Goal: Task Accomplishment & Management: Manage account settings

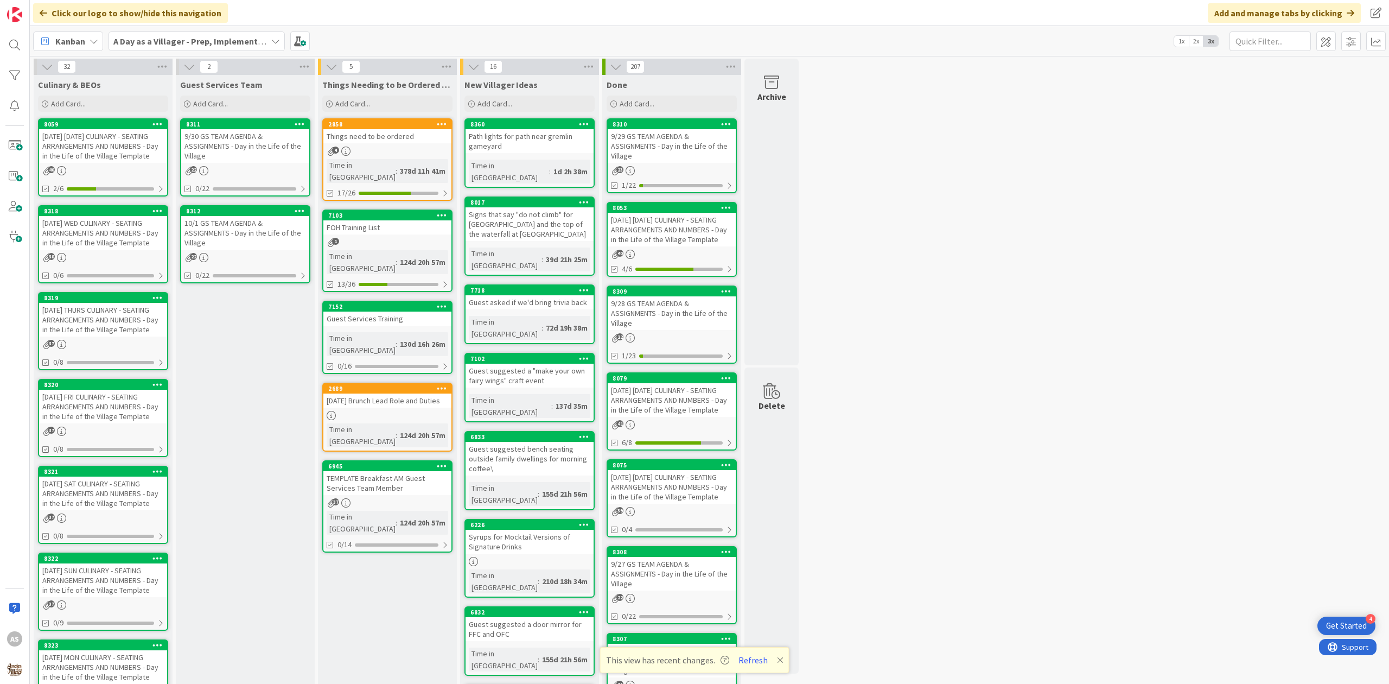
click at [391, 150] on div "4" at bounding box center [387, 151] width 128 height 9
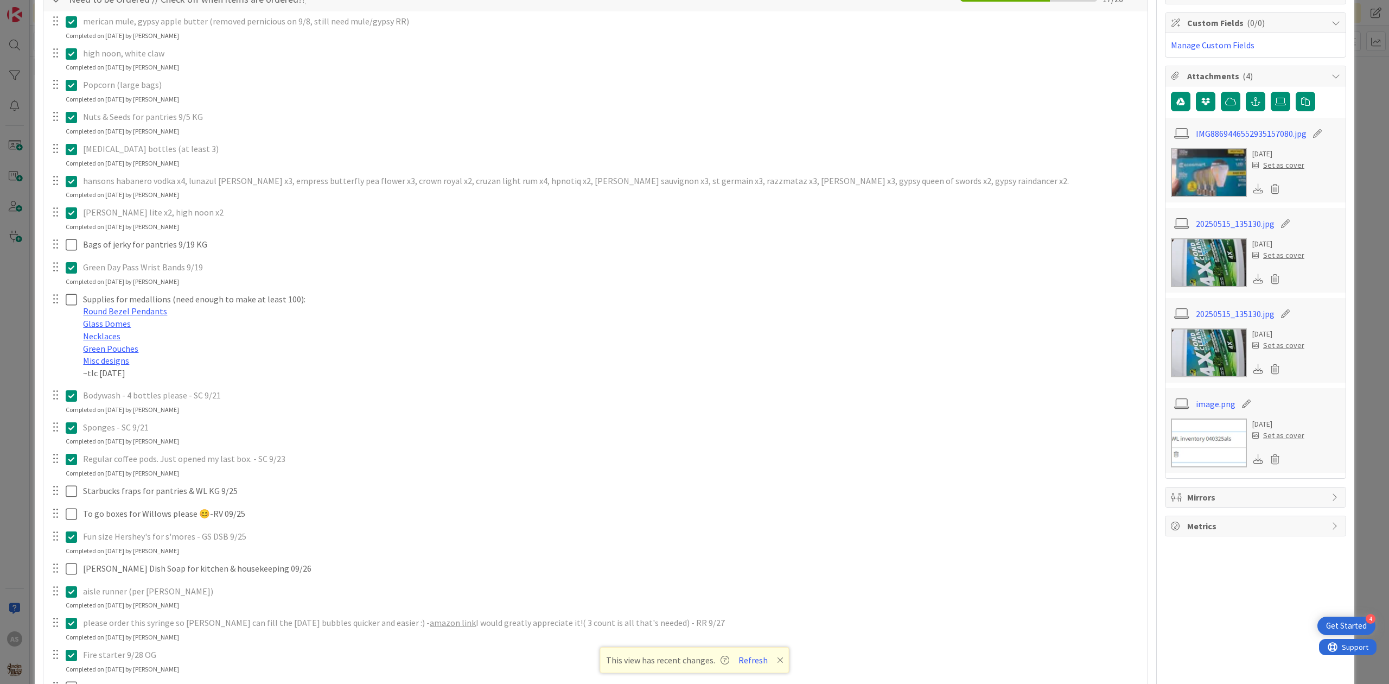
scroll to position [289, 0]
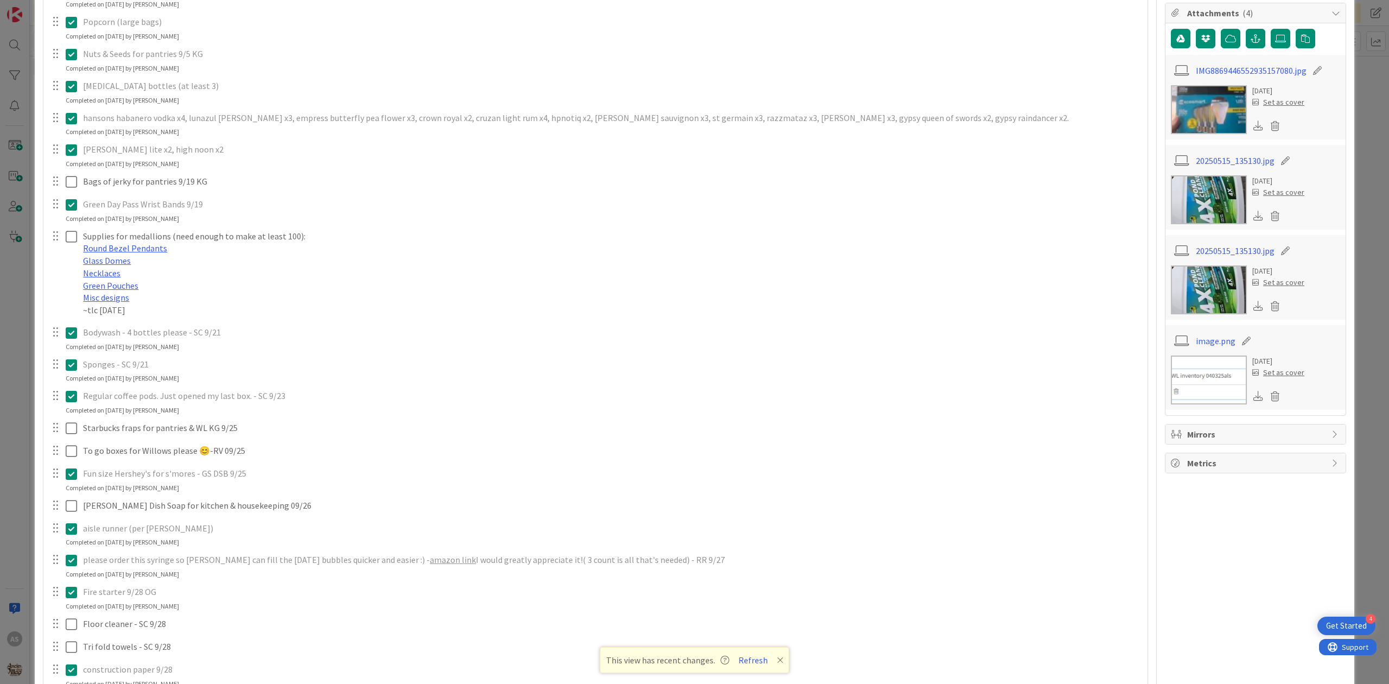
click at [69, 364] on icon at bounding box center [71, 364] width 11 height 13
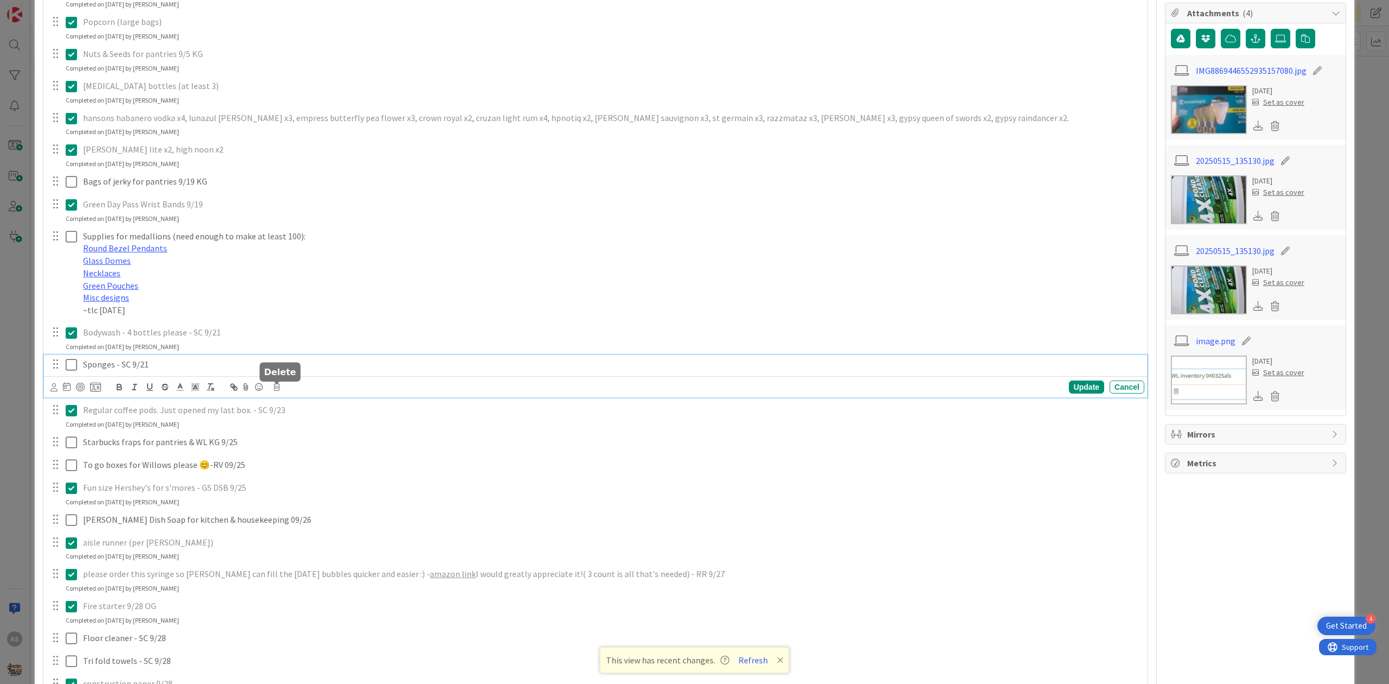
click at [280, 391] on icon at bounding box center [277, 387] width 7 height 8
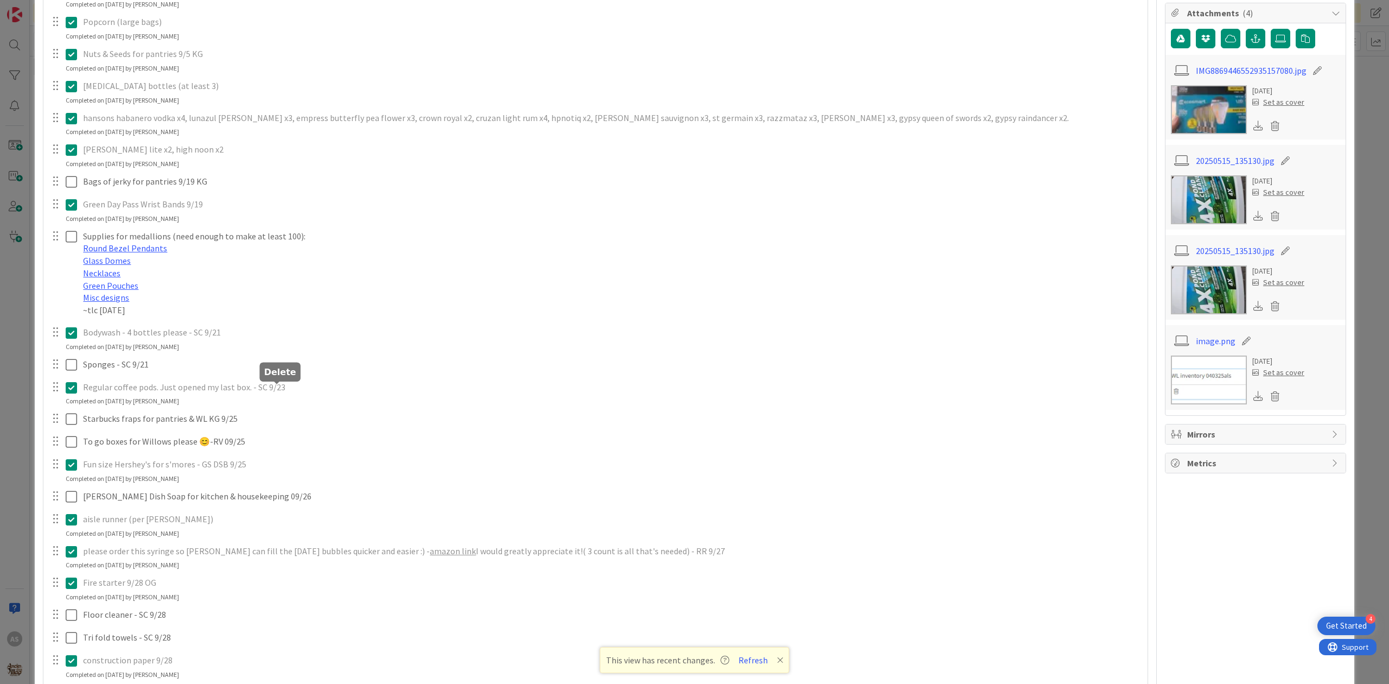
click at [313, 437] on div "merican mule, gypsy apple butter (removed pernicious on 9/8, still need mule/gy…" at bounding box center [596, 365] width 1094 height 835
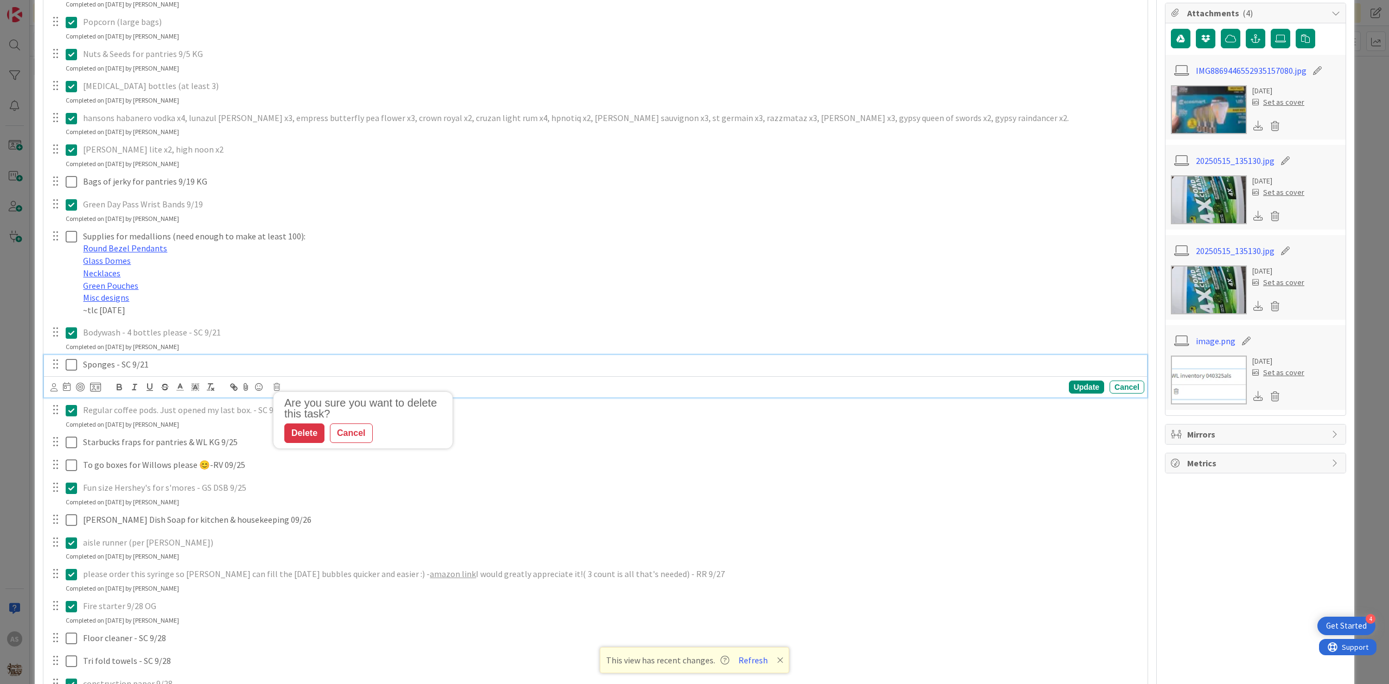
click at [155, 368] on p "Sponges - SC 9/21" at bounding box center [611, 364] width 1057 height 12
click at [282, 389] on div "Are you sure you want to delete this task? Delete Cancel Update Cancel" at bounding box center [597, 386] width 1094 height 15
click at [277, 385] on icon at bounding box center [277, 387] width 7 height 8
click at [311, 429] on div "Delete" at bounding box center [304, 433] width 40 height 20
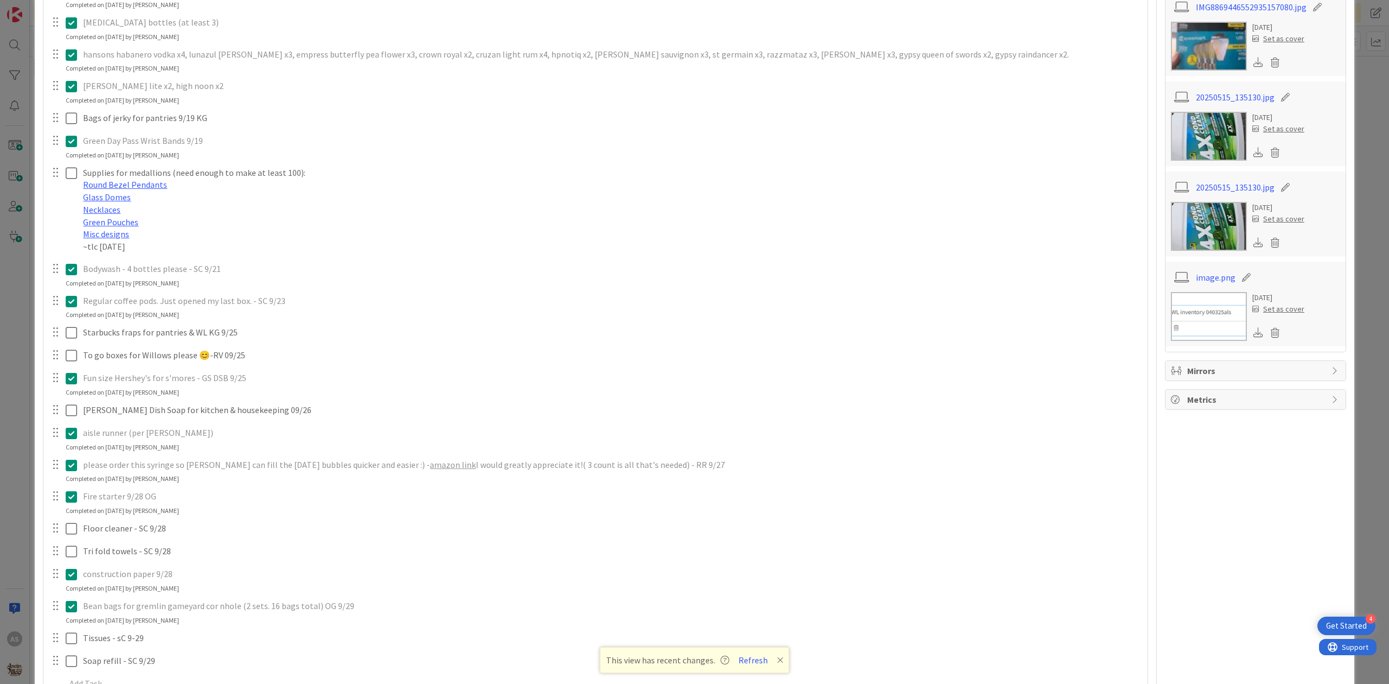
scroll to position [361, 0]
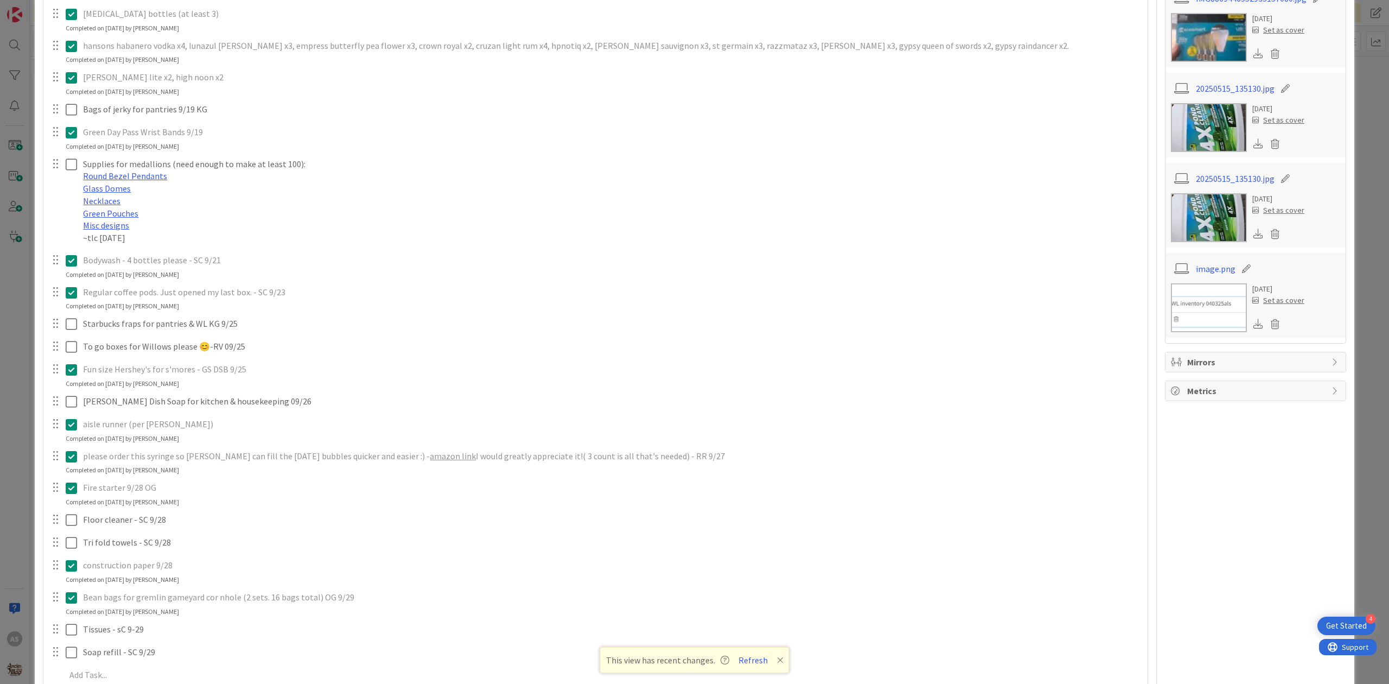
click at [70, 461] on icon at bounding box center [71, 456] width 11 height 13
click at [278, 479] on icon at bounding box center [277, 479] width 7 height 8
click at [316, 523] on div "merican mule, gypsy apple butter (removed pernicious on 9/8, still need mule/gy…" at bounding box center [596, 277] width 1094 height 803
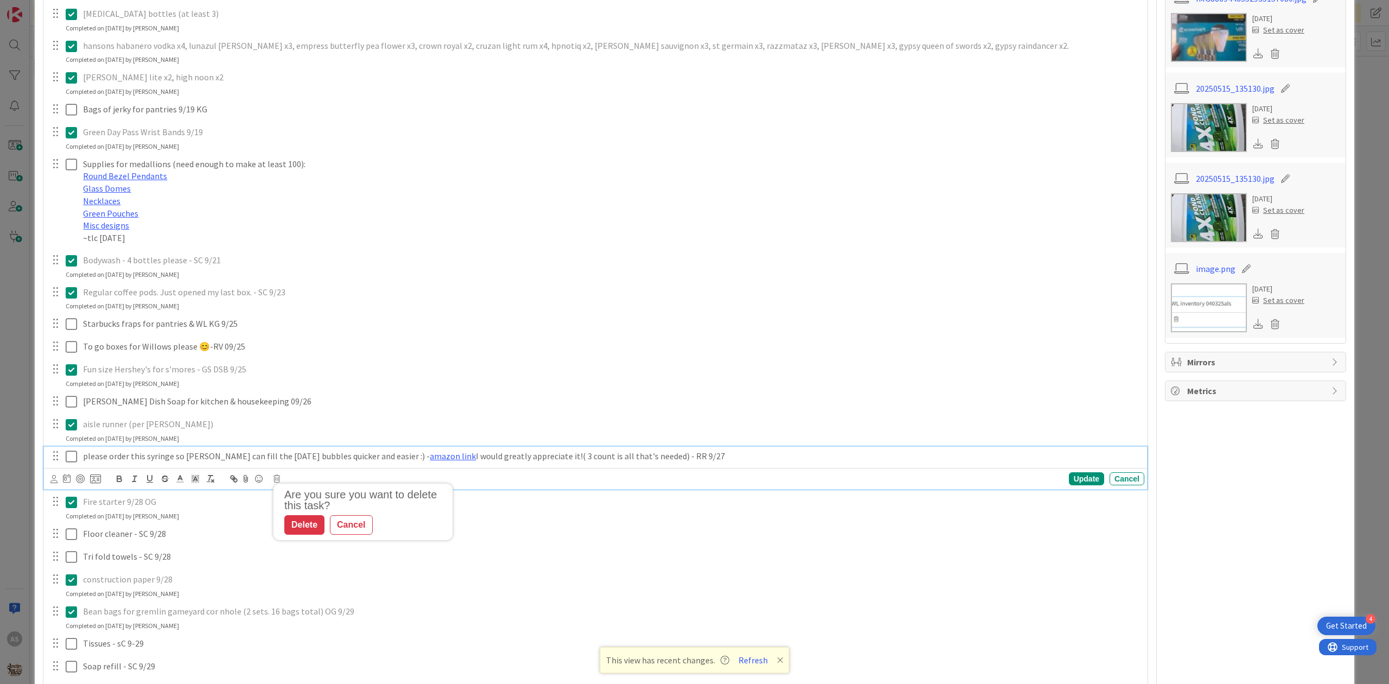
click at [141, 465] on div "please order this syringe so [PERSON_NAME] can fill the [DATE] bubbles quicker …" at bounding box center [612, 456] width 1066 height 19
click at [274, 480] on icon at bounding box center [277, 479] width 7 height 8
click at [310, 531] on div "Delete" at bounding box center [304, 525] width 40 height 20
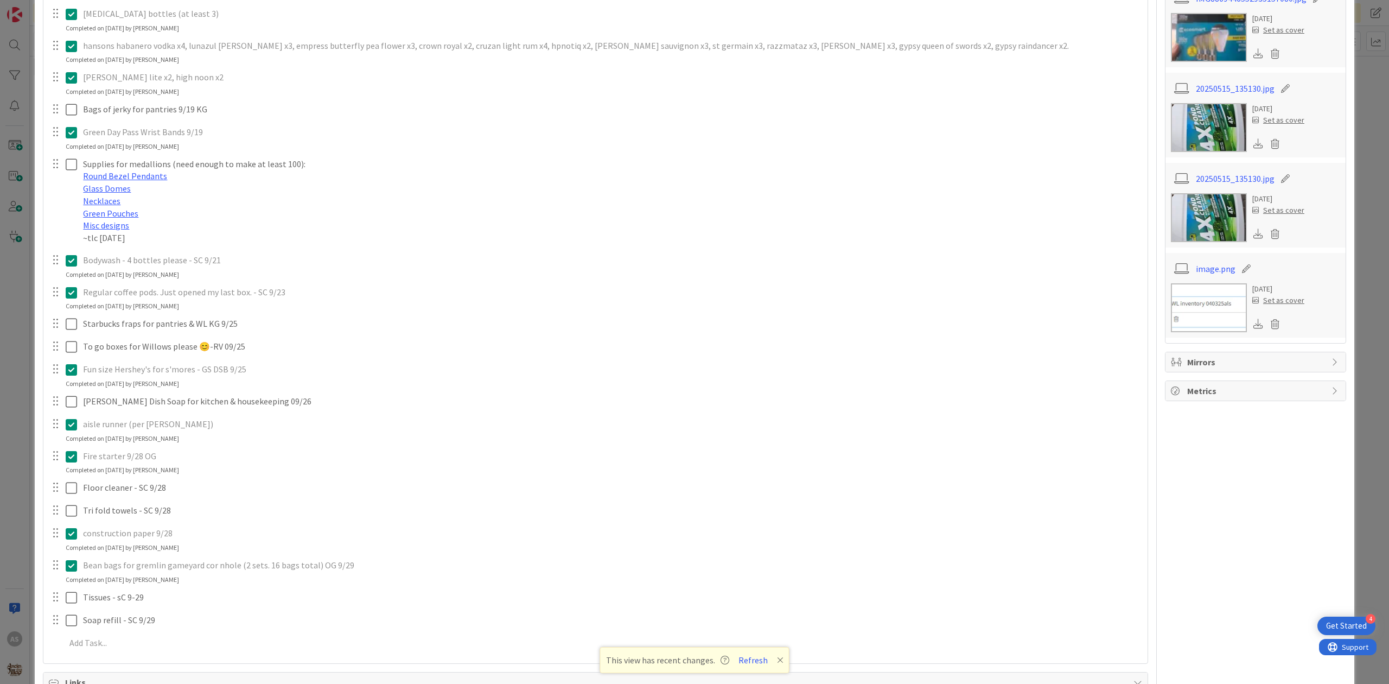
click at [72, 454] on icon at bounding box center [71, 456] width 11 height 13
click at [276, 477] on icon at bounding box center [277, 479] width 7 height 8
click at [306, 526] on div "merican mule, gypsy apple butter (removed pernicious on 9/8, still need mule/gy…" at bounding box center [596, 261] width 1094 height 771
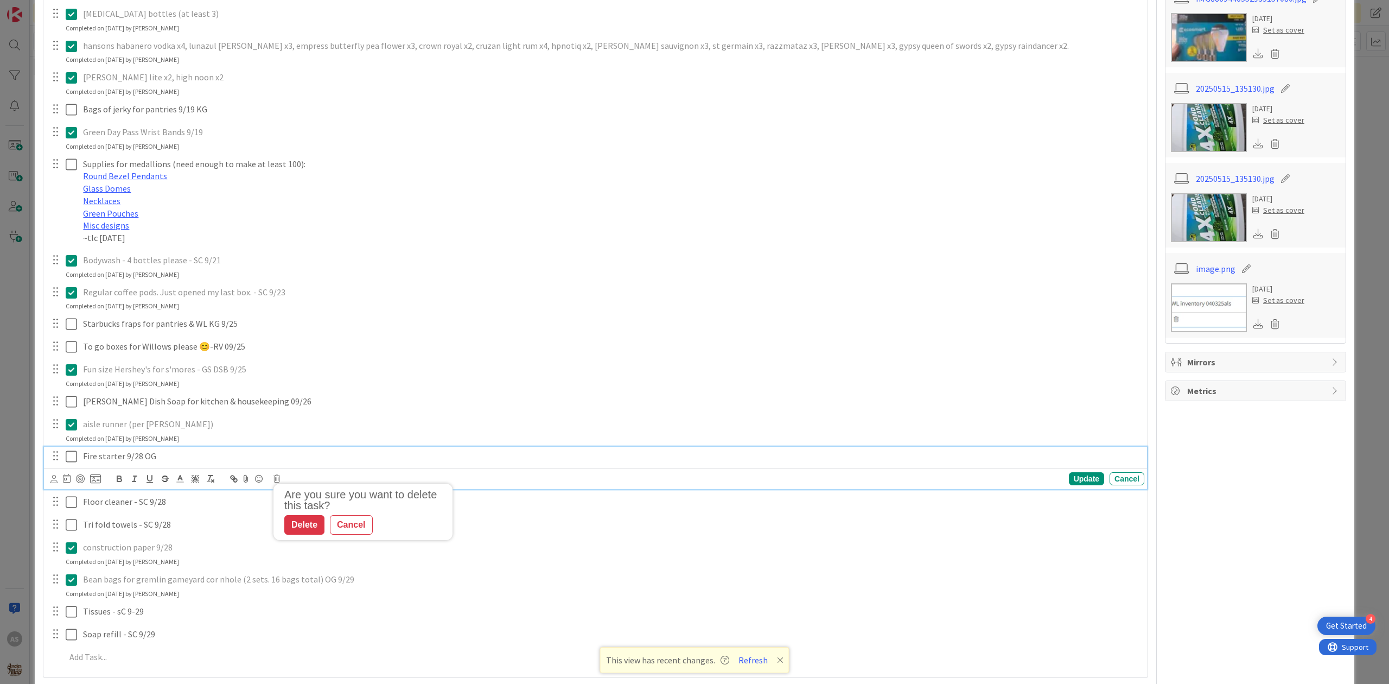
click at [237, 454] on p "Fire starter 9/28 OG" at bounding box center [611, 456] width 1057 height 12
click at [272, 480] on div "Are you sure you want to delete this task? Delete Cancel Update Cancel" at bounding box center [597, 478] width 1094 height 15
click at [274, 480] on icon at bounding box center [277, 479] width 7 height 8
click at [309, 524] on div "Delete" at bounding box center [304, 525] width 40 height 20
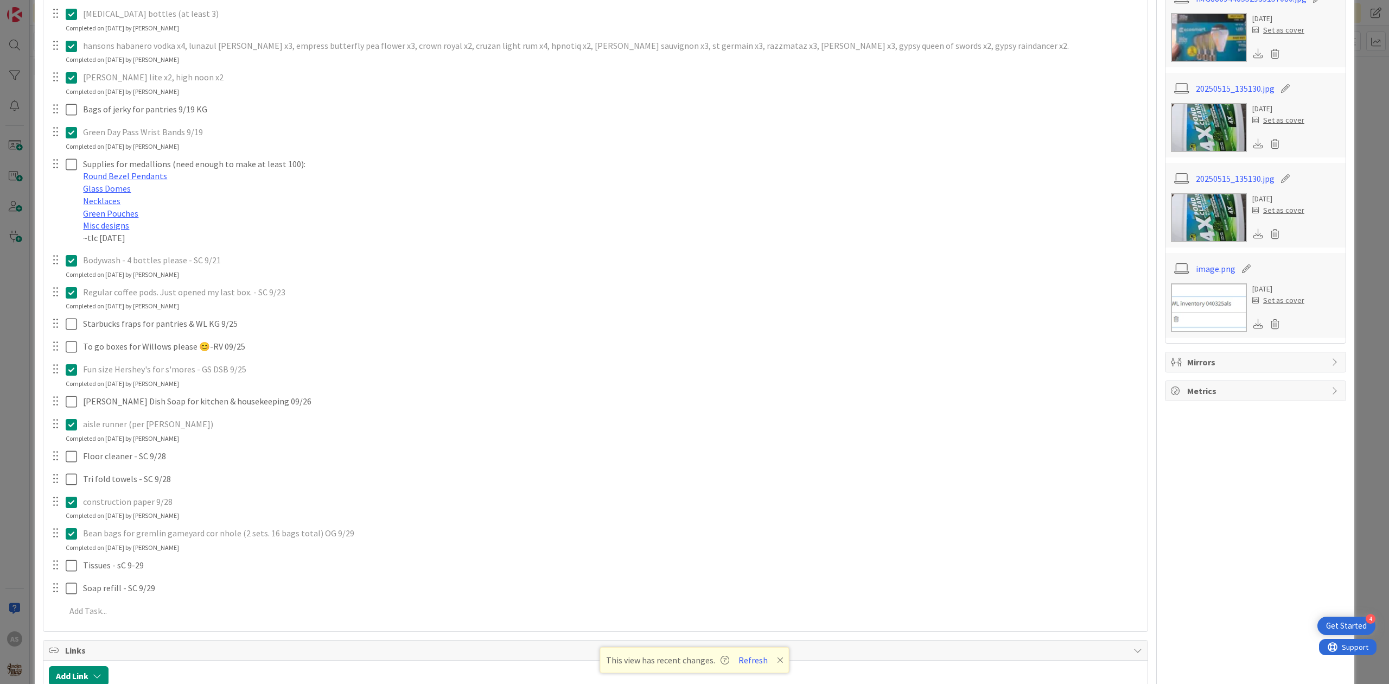
click at [71, 498] on icon at bounding box center [71, 502] width 11 height 13
click at [228, 506] on p "construction paper 9/28" at bounding box center [611, 502] width 1057 height 12
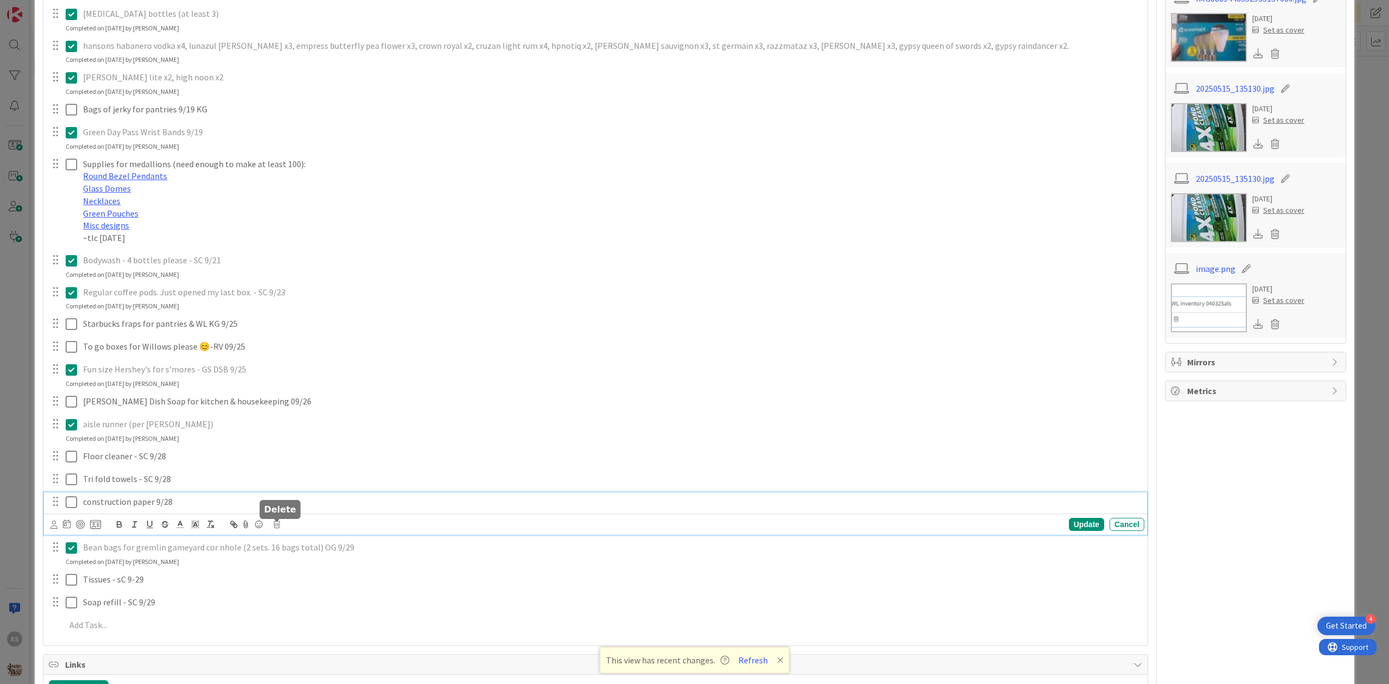
click at [272, 524] on div "Update Cancel" at bounding box center [597, 524] width 1094 height 15
click at [277, 526] on icon at bounding box center [277, 525] width 7 height 8
drag, startPoint x: 300, startPoint y: 576, endPoint x: 294, endPoint y: 572, distance: 7.4
click at [296, 573] on div "Delete" at bounding box center [304, 571] width 40 height 20
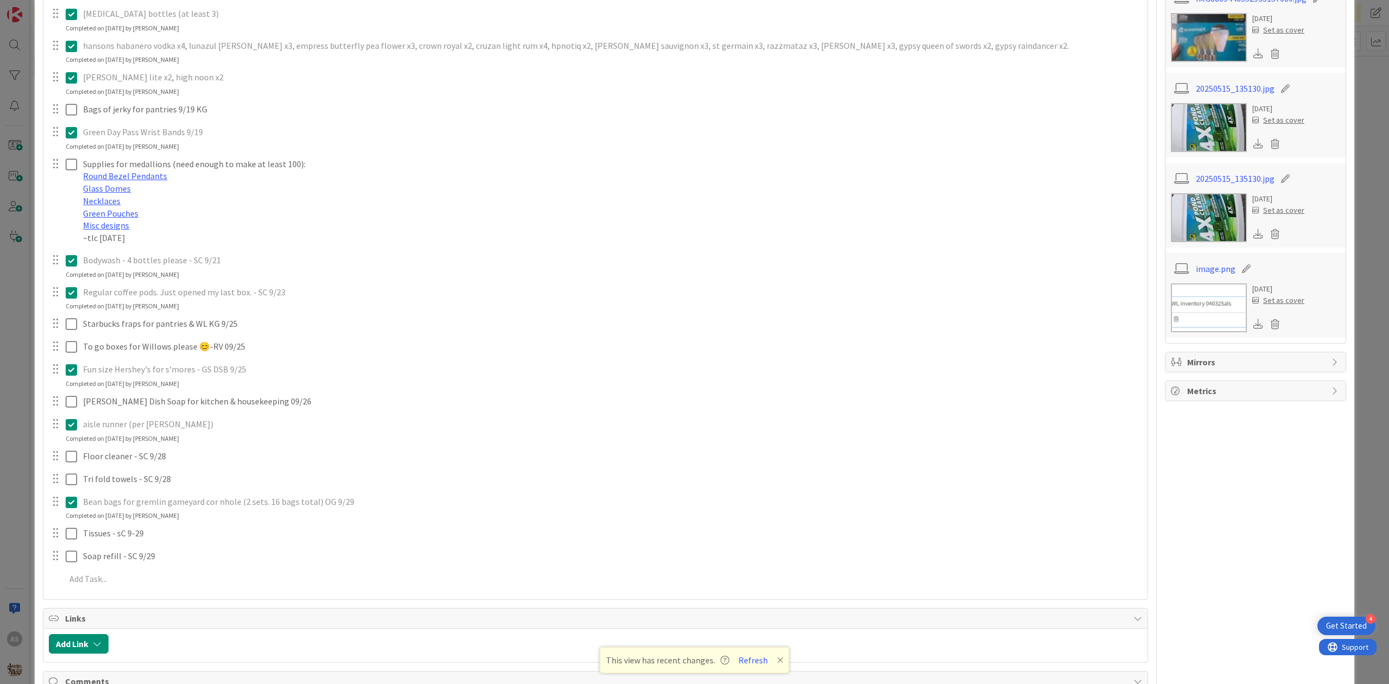
click at [74, 504] on icon at bounding box center [71, 502] width 11 height 13
click at [278, 525] on icon at bounding box center [277, 525] width 7 height 8
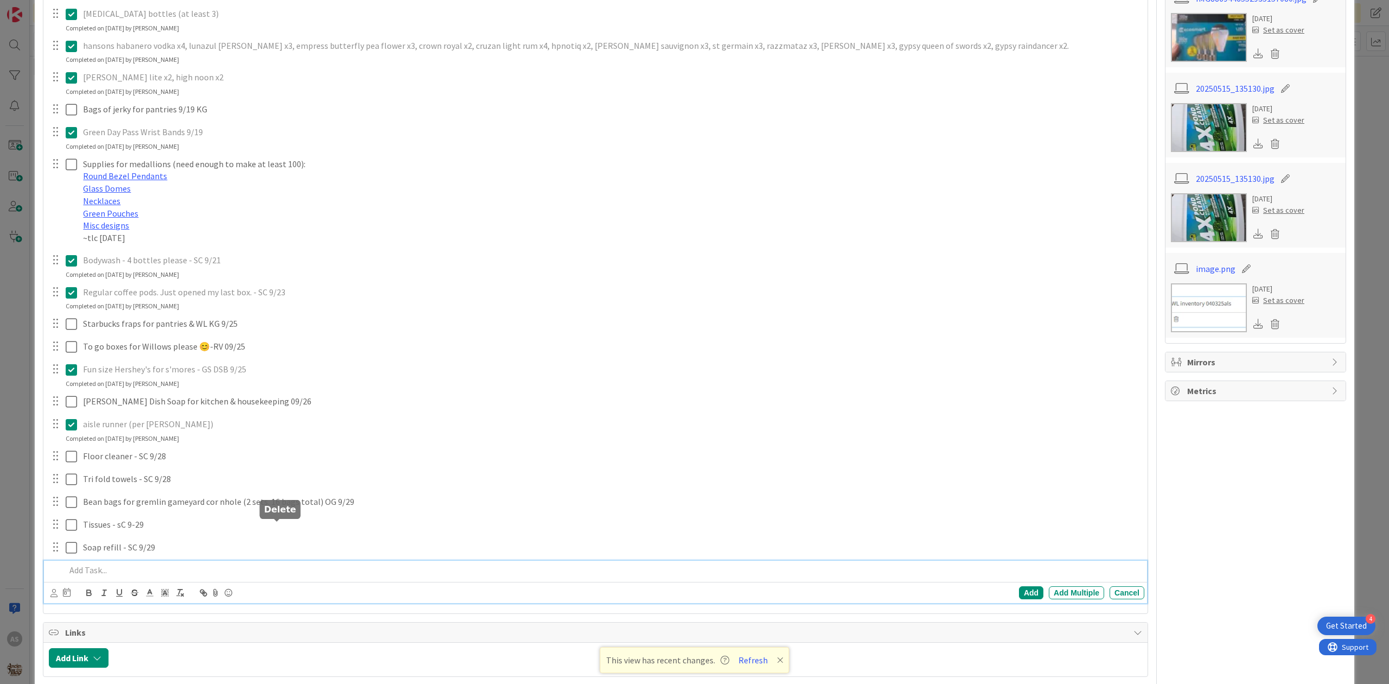
drag, startPoint x: 304, startPoint y: 578, endPoint x: 295, endPoint y: 567, distance: 14.2
click at [298, 570] on div "merican mule, gypsy apple butter (removed pernicious on 9/8, still need mule/gy…" at bounding box center [596, 241] width 1094 height 731
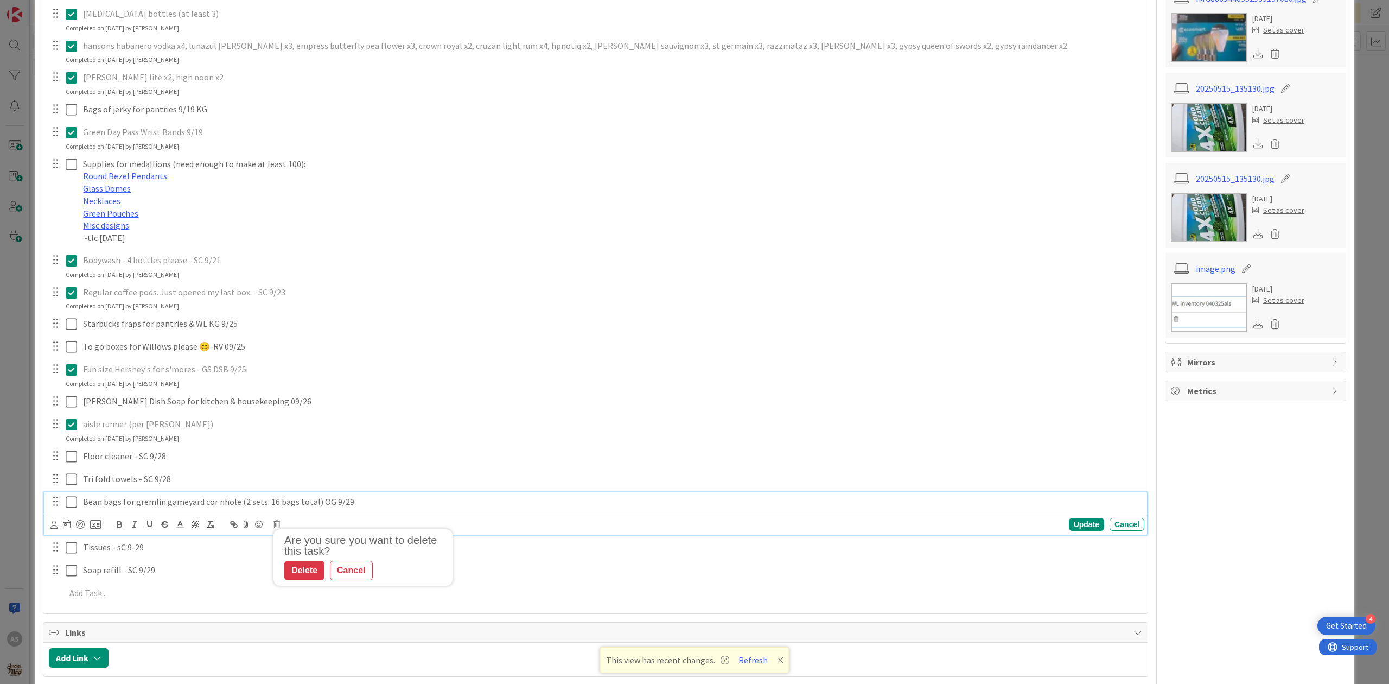
click at [246, 506] on p "Bean bags for gremlin gameyard cor nhole (2 sets. 16 bags total) OG 9/29" at bounding box center [611, 502] width 1057 height 12
click at [274, 525] on icon at bounding box center [277, 525] width 7 height 8
click at [312, 572] on div "Delete" at bounding box center [304, 571] width 40 height 20
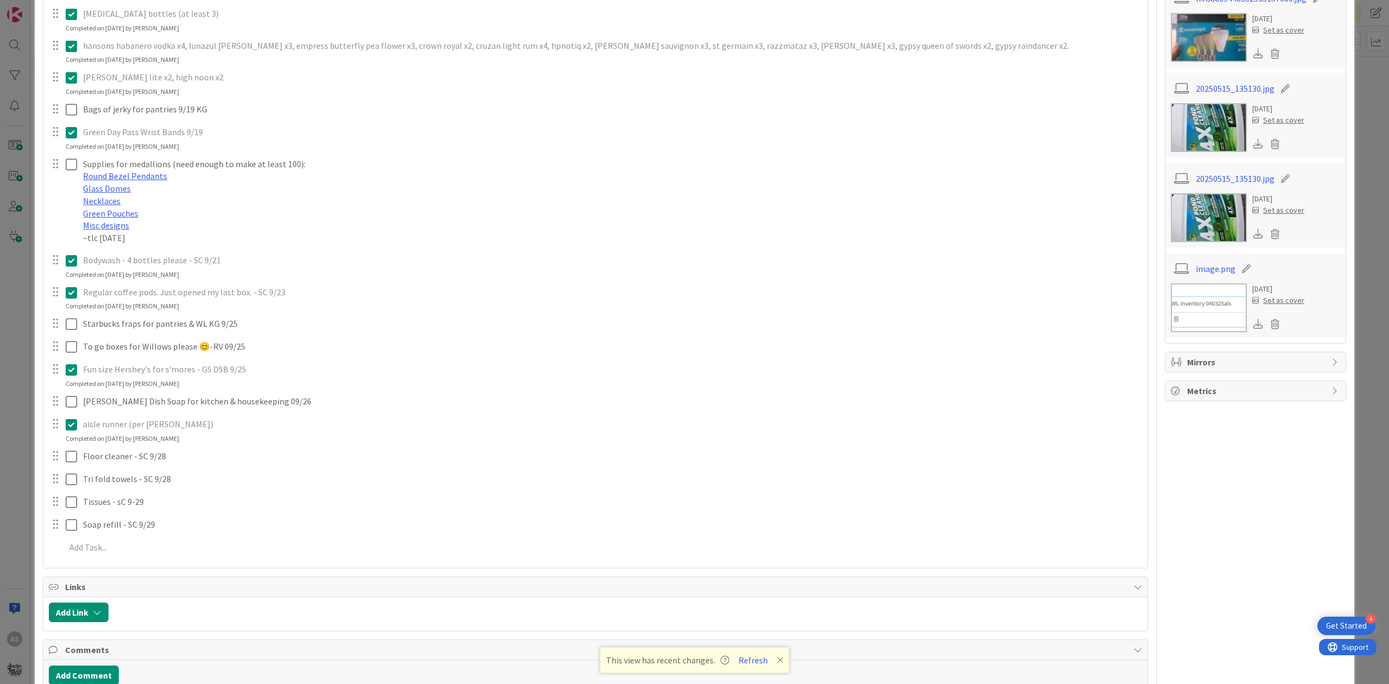
scroll to position [0, 0]
